Goal: Task Accomplishment & Management: Use online tool/utility

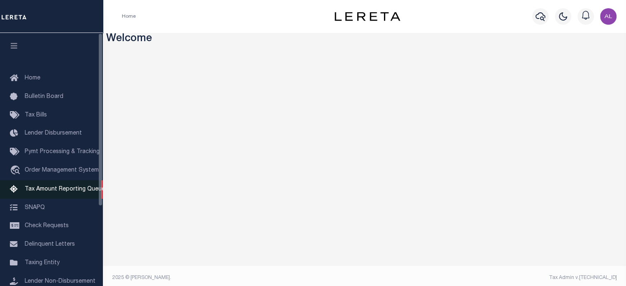
click at [72, 192] on span "Tax Amount Reporting Queue" at bounding box center [65, 189] width 80 height 6
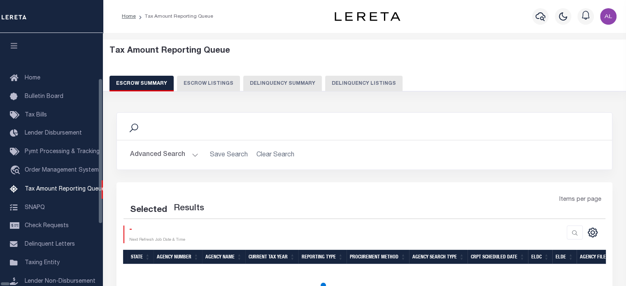
scroll to position [84, 0]
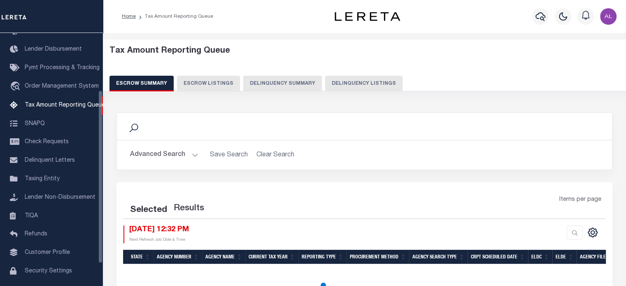
click at [267, 80] on button "Delinquency Summary" at bounding box center [282, 84] width 79 height 16
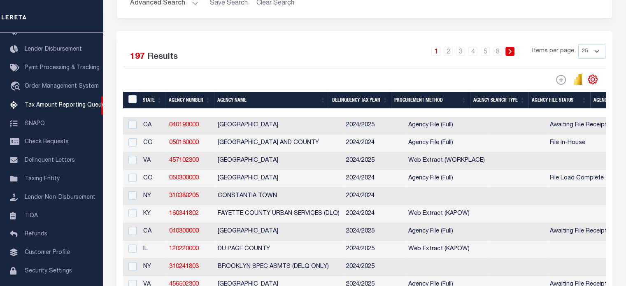
scroll to position [179, 0]
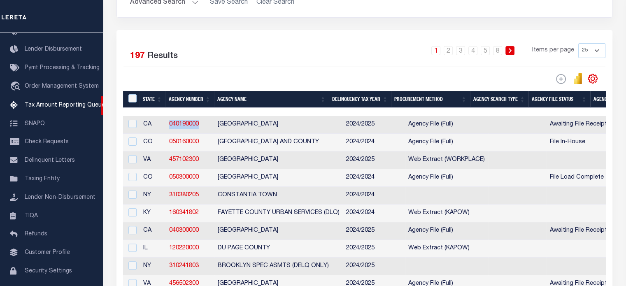
drag, startPoint x: 207, startPoint y: 123, endPoint x: 168, endPoint y: 126, distance: 38.8
click at [168, 126] on td "040190000" at bounding box center [190, 125] width 49 height 18
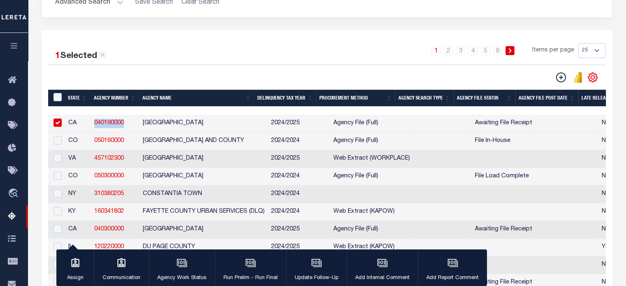
copy link "040190000"
click at [112, 121] on link "040190000" at bounding box center [109, 123] width 30 height 6
checkbox input "false"
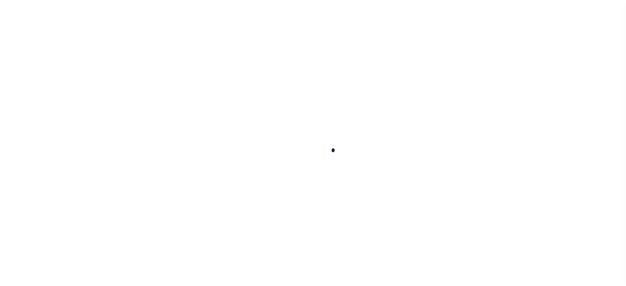
select select
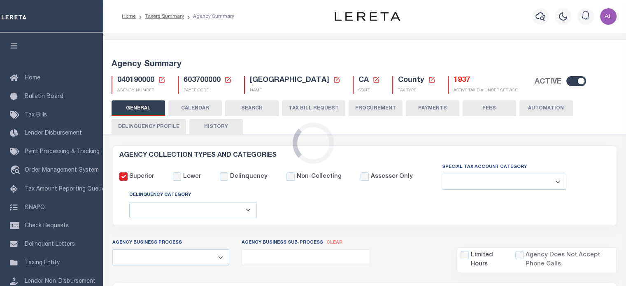
checkbox input "false"
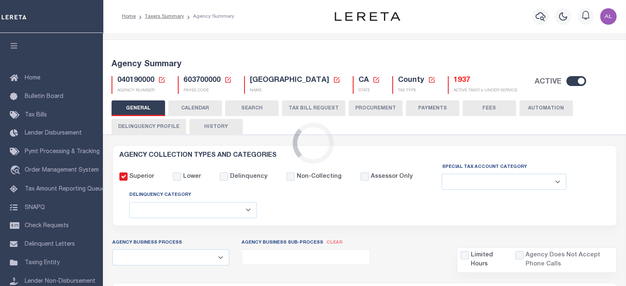
type input "603700000"
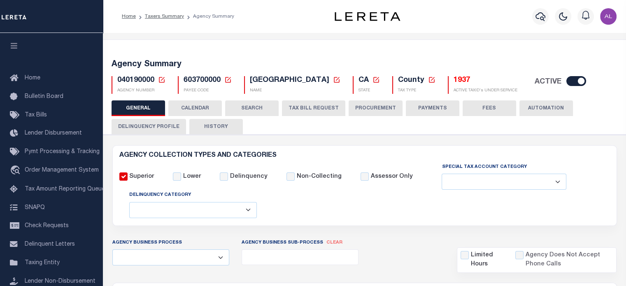
click at [209, 80] on span "603700000" at bounding box center [202, 80] width 37 height 7
